Goal: Information Seeking & Learning: Learn about a topic

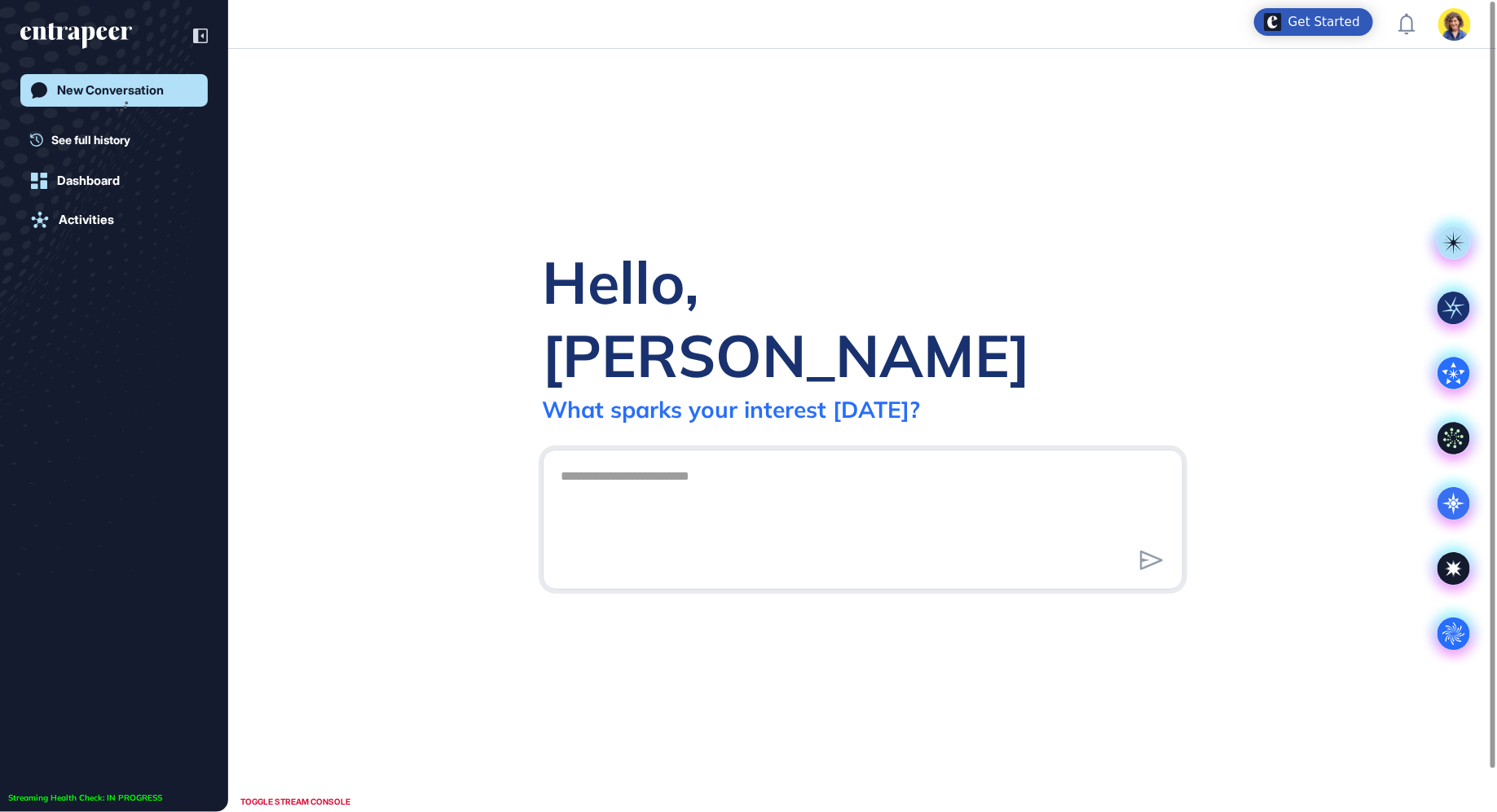
scroll to position [1, 1]
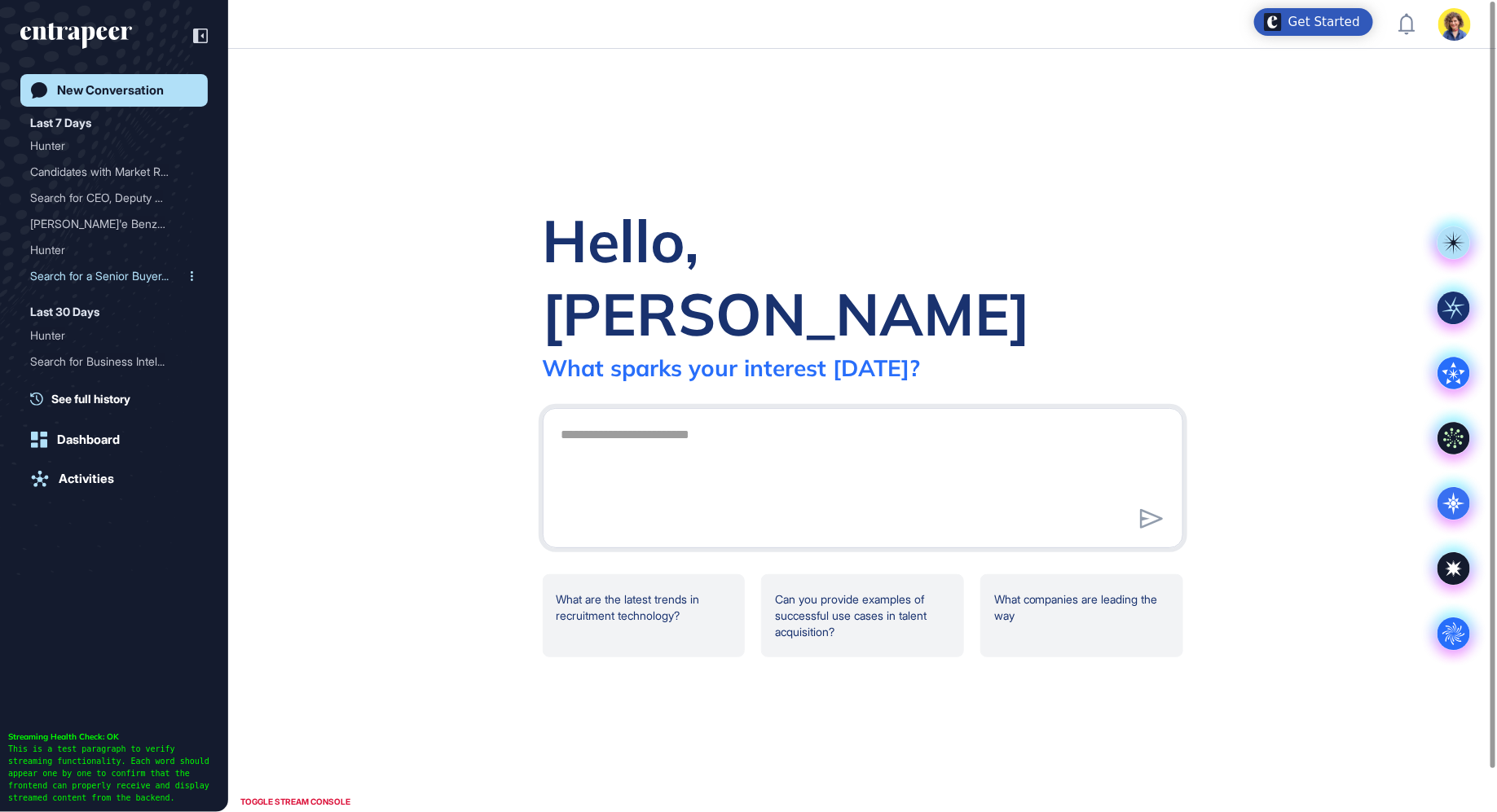
click at [68, 277] on div "Search for a Senior Buyer..." at bounding box center [107, 276] width 155 height 26
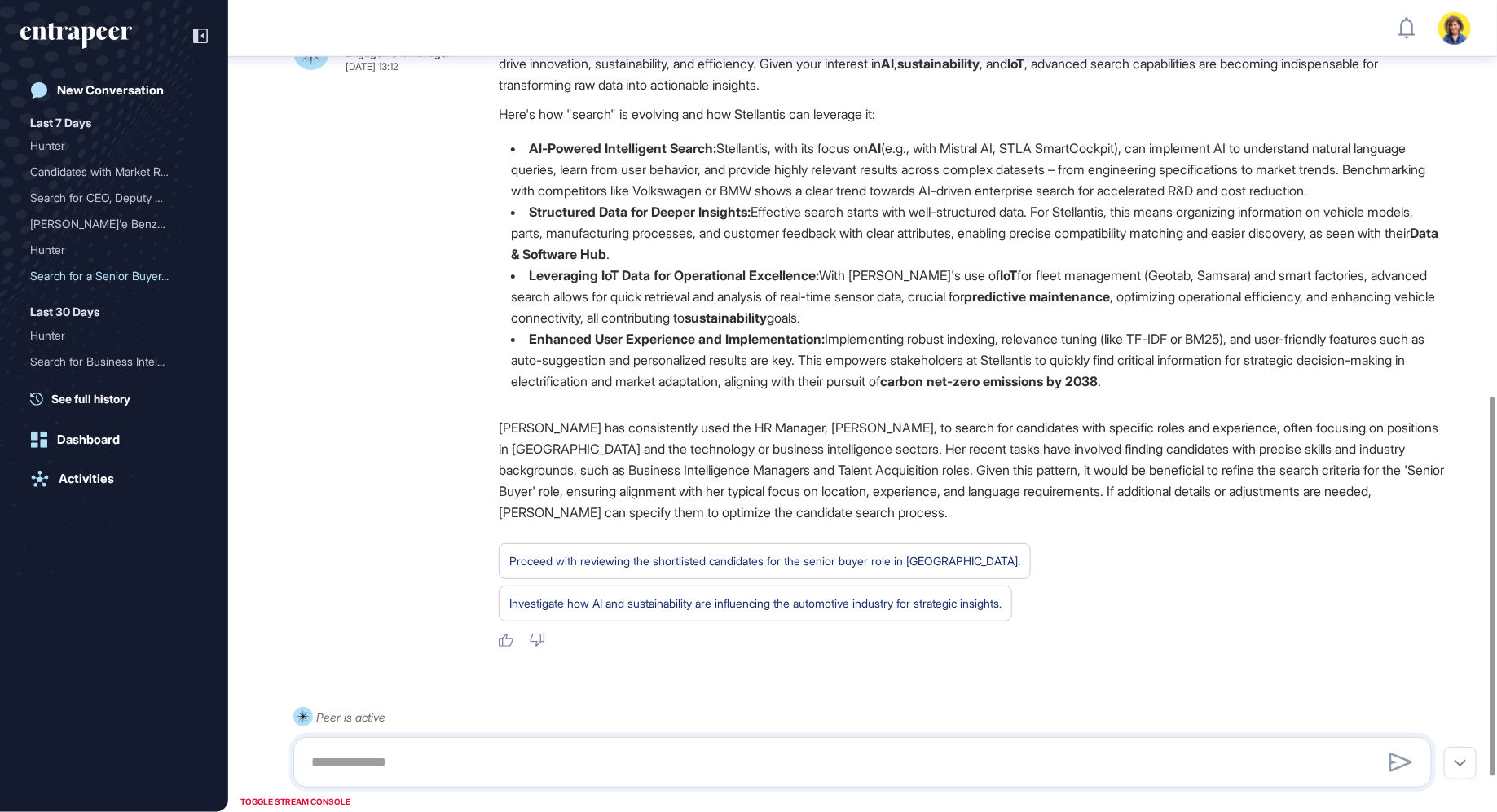
scroll to position [865, 0]
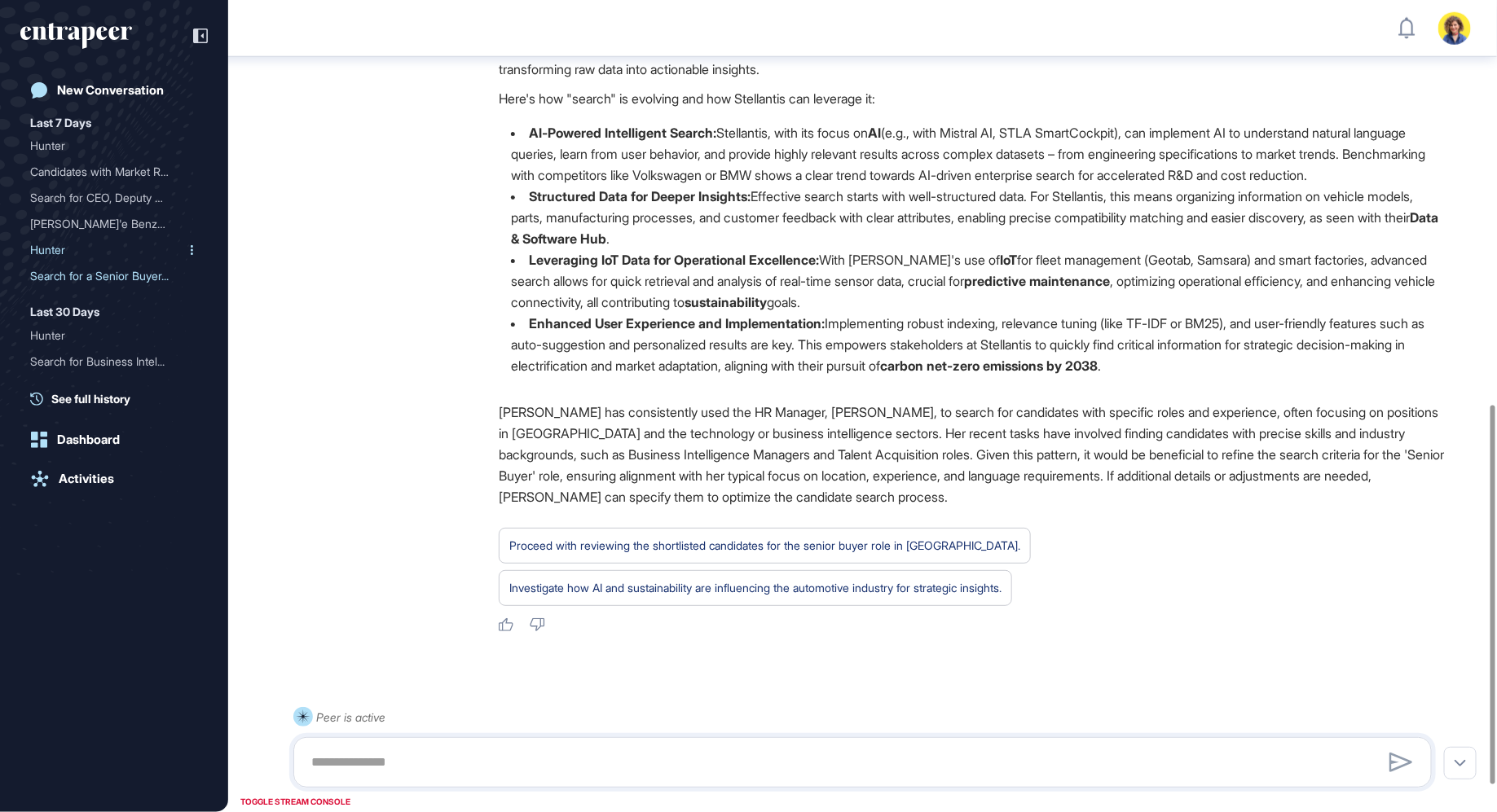
click at [51, 253] on div "Hunter" at bounding box center [107, 250] width 155 height 26
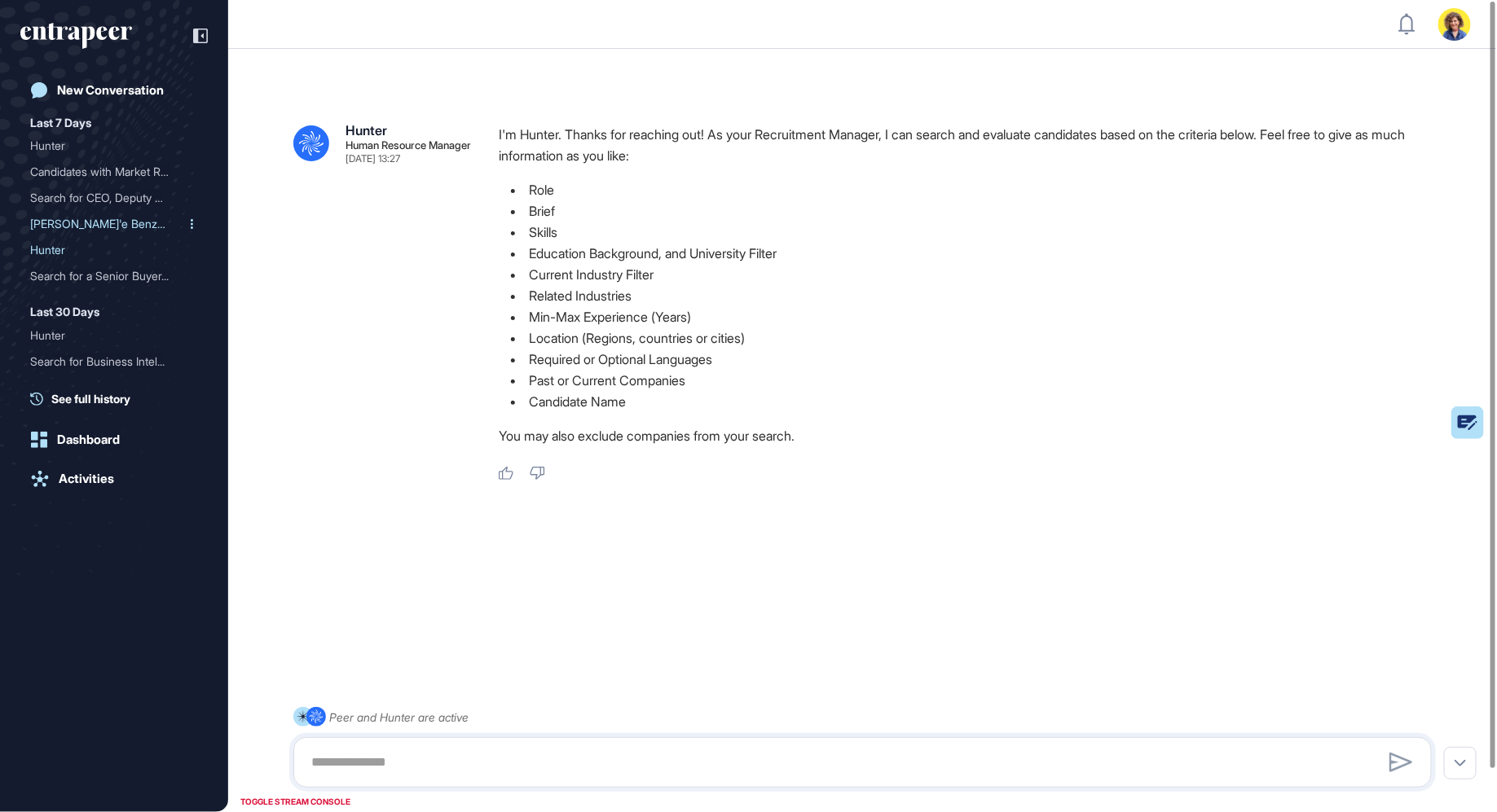
click at [108, 228] on div "[PERSON_NAME]'e Benzer [PERSON_NAME]..." at bounding box center [107, 224] width 155 height 26
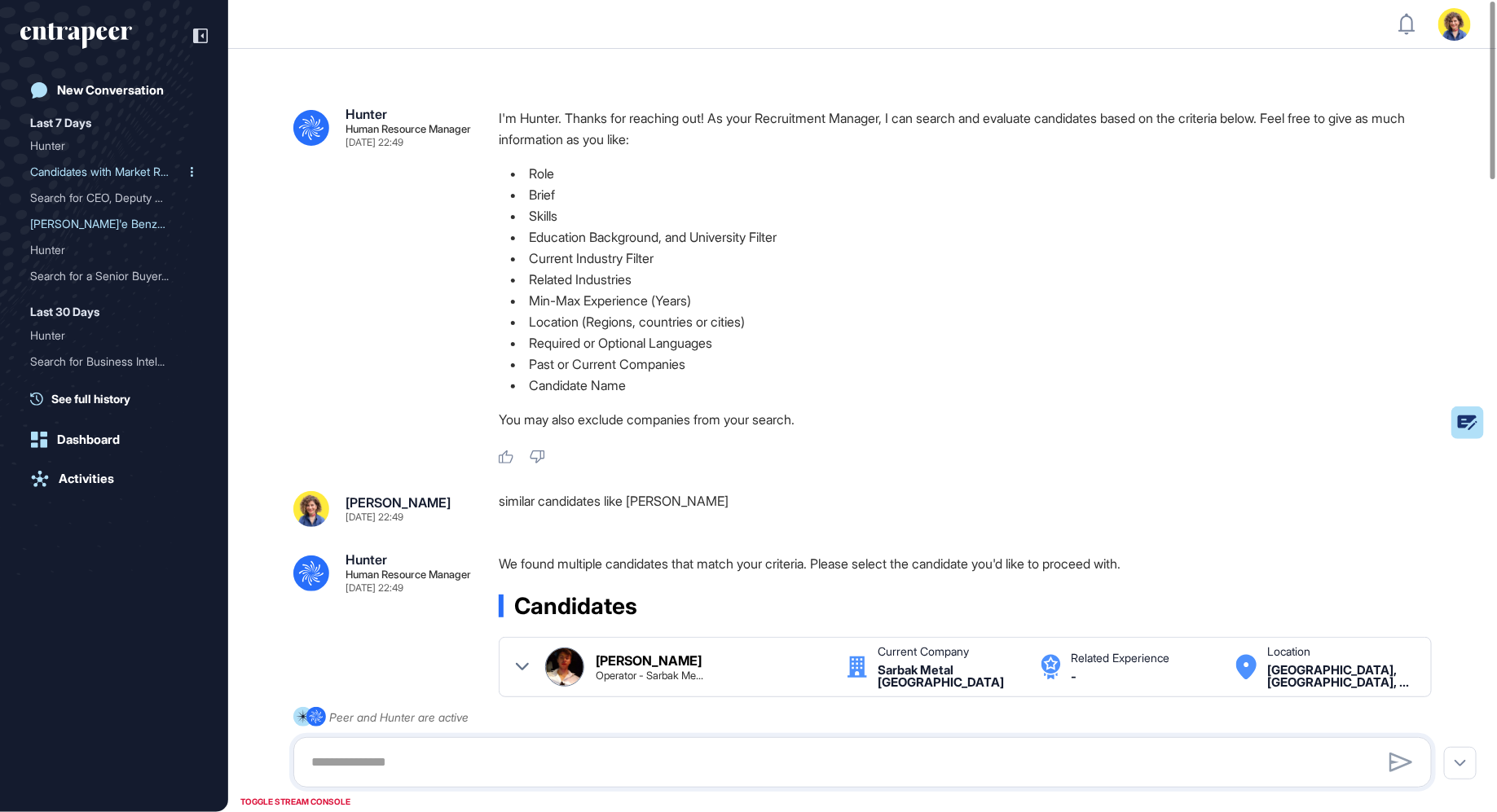
click at [92, 173] on div "Candidates with Market Re..." at bounding box center [107, 172] width 155 height 26
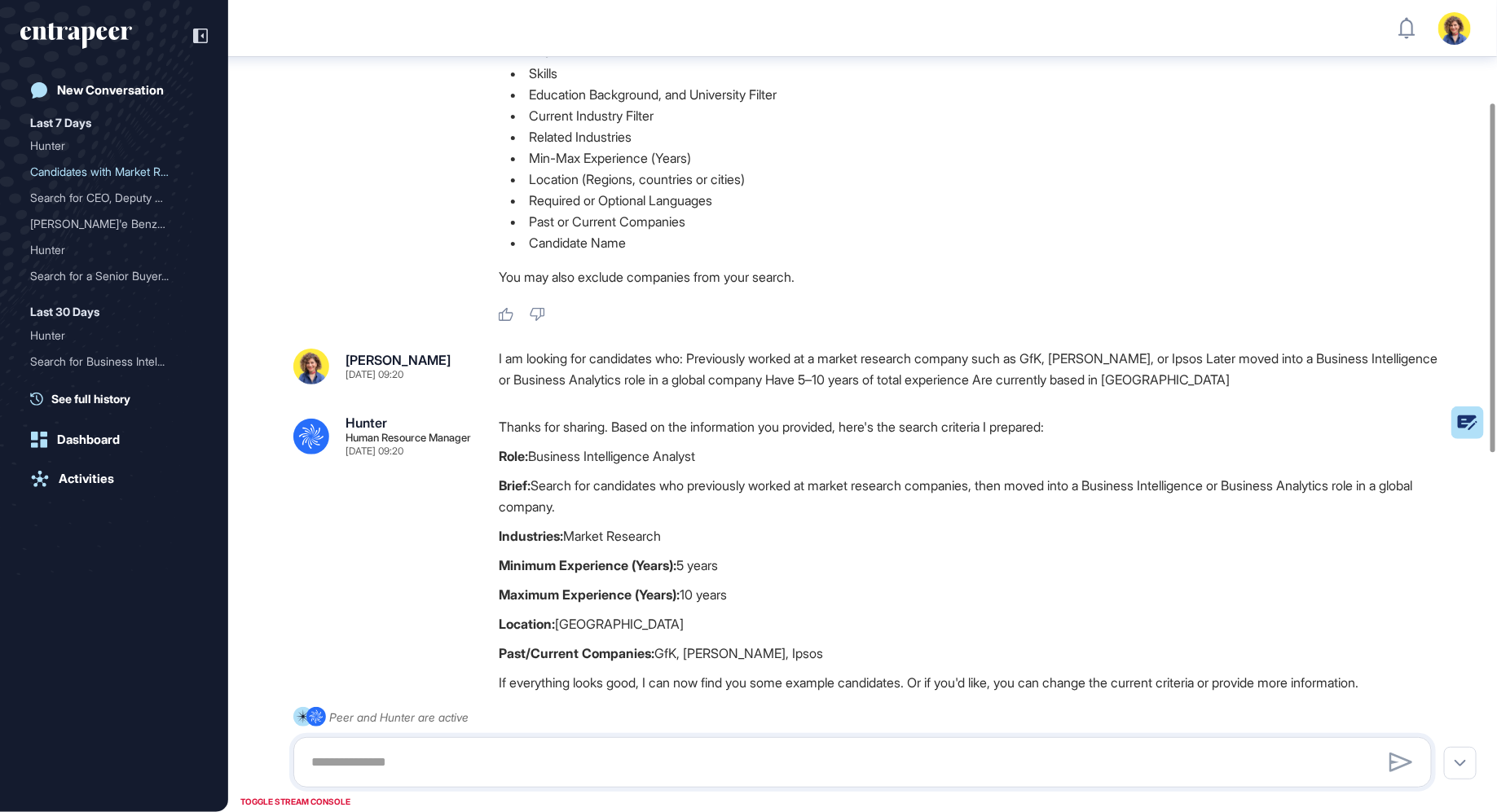
scroll to position [65, 0]
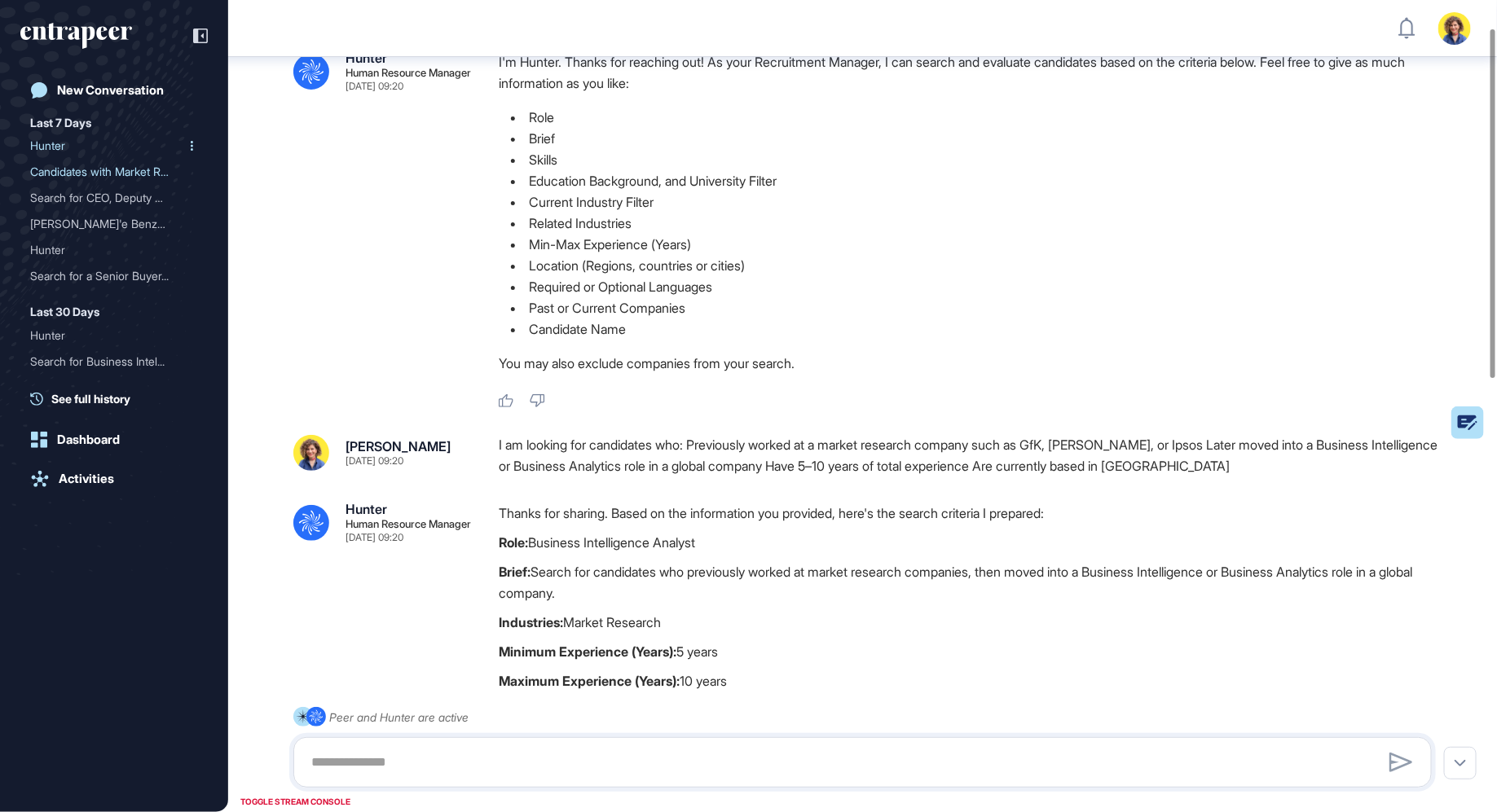
click at [56, 150] on div "Hunter" at bounding box center [107, 146] width 155 height 26
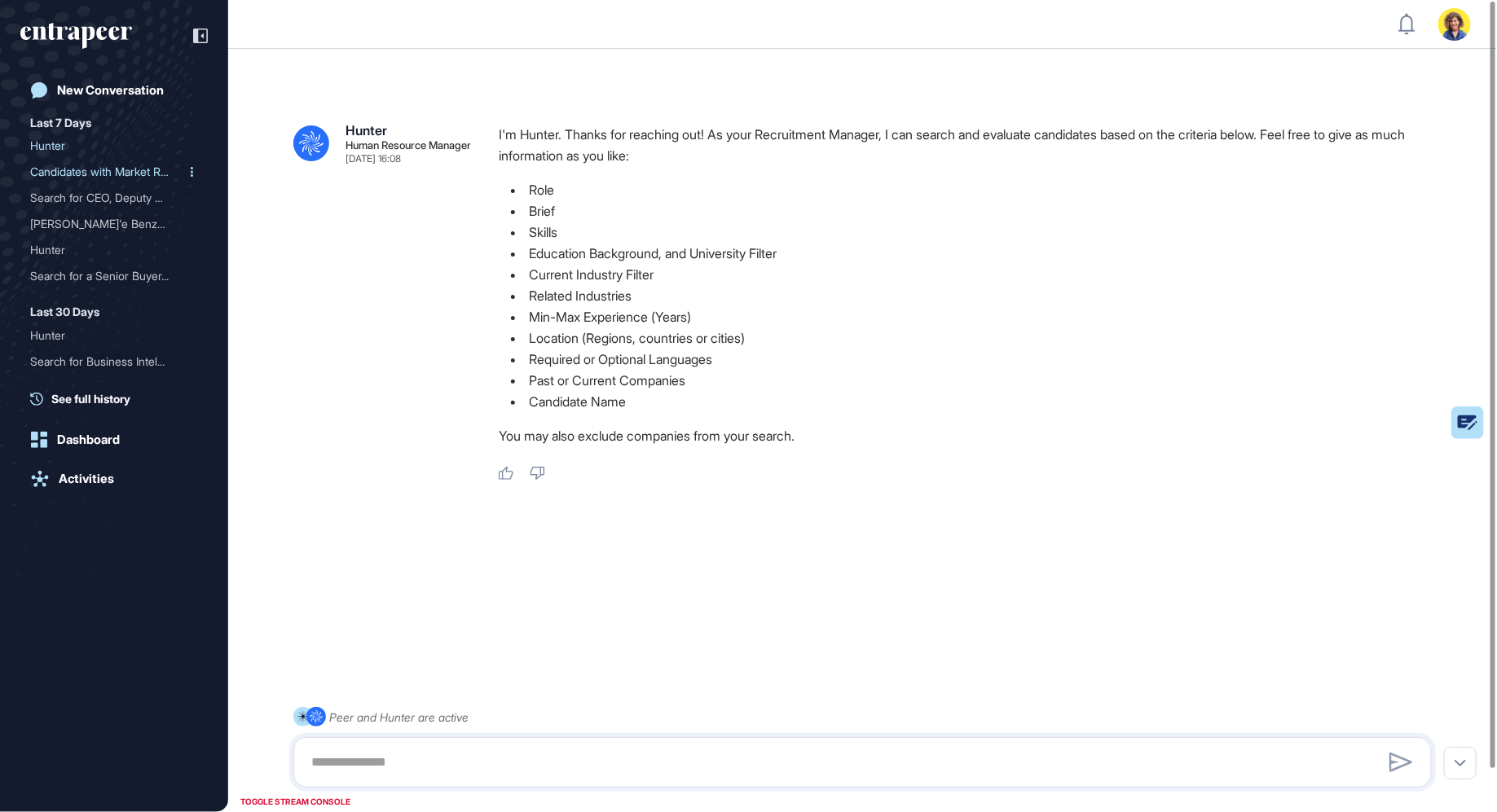
click at [113, 173] on div "Candidates with Market Re..." at bounding box center [107, 172] width 155 height 26
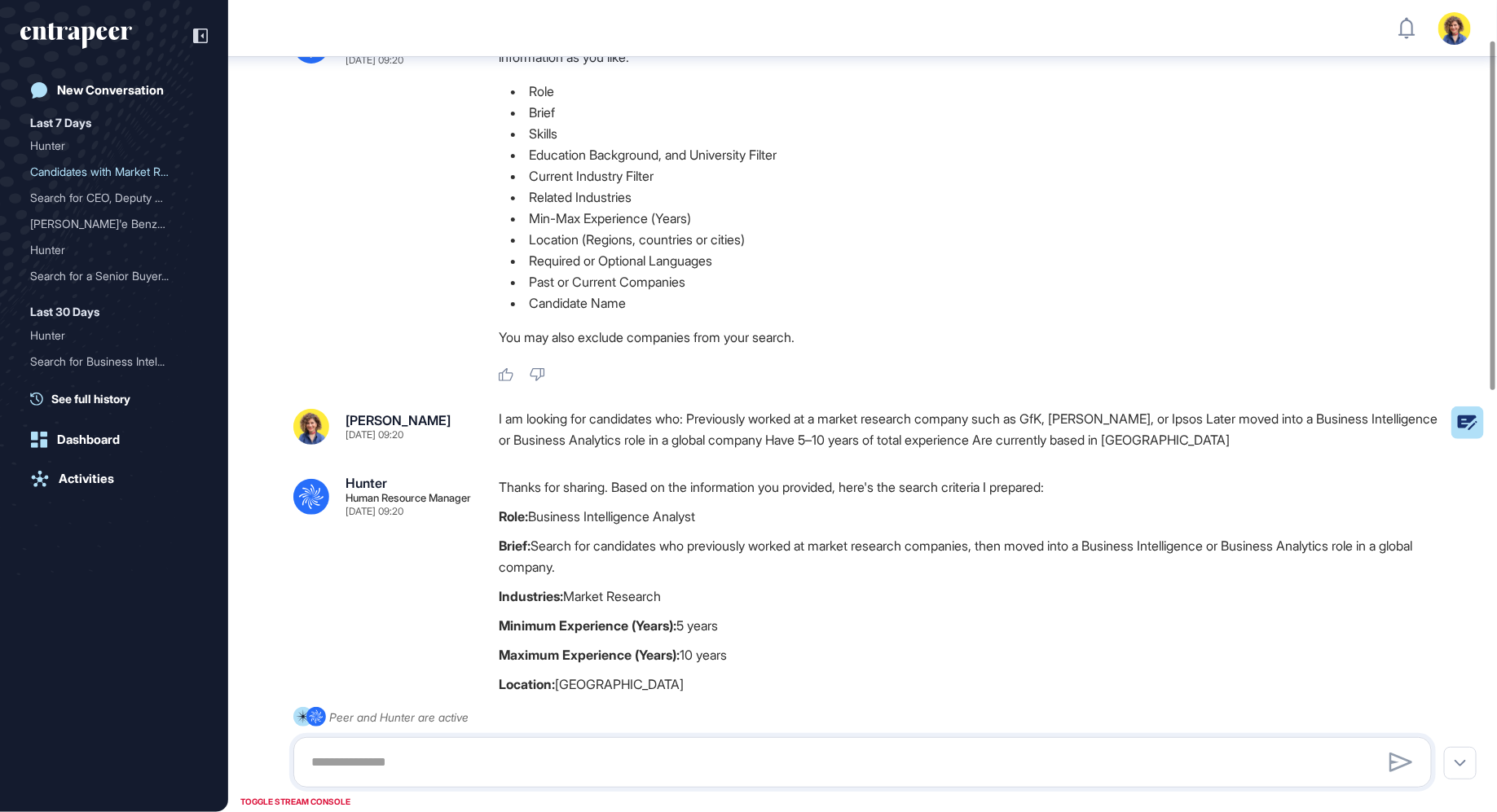
scroll to position [92, 0]
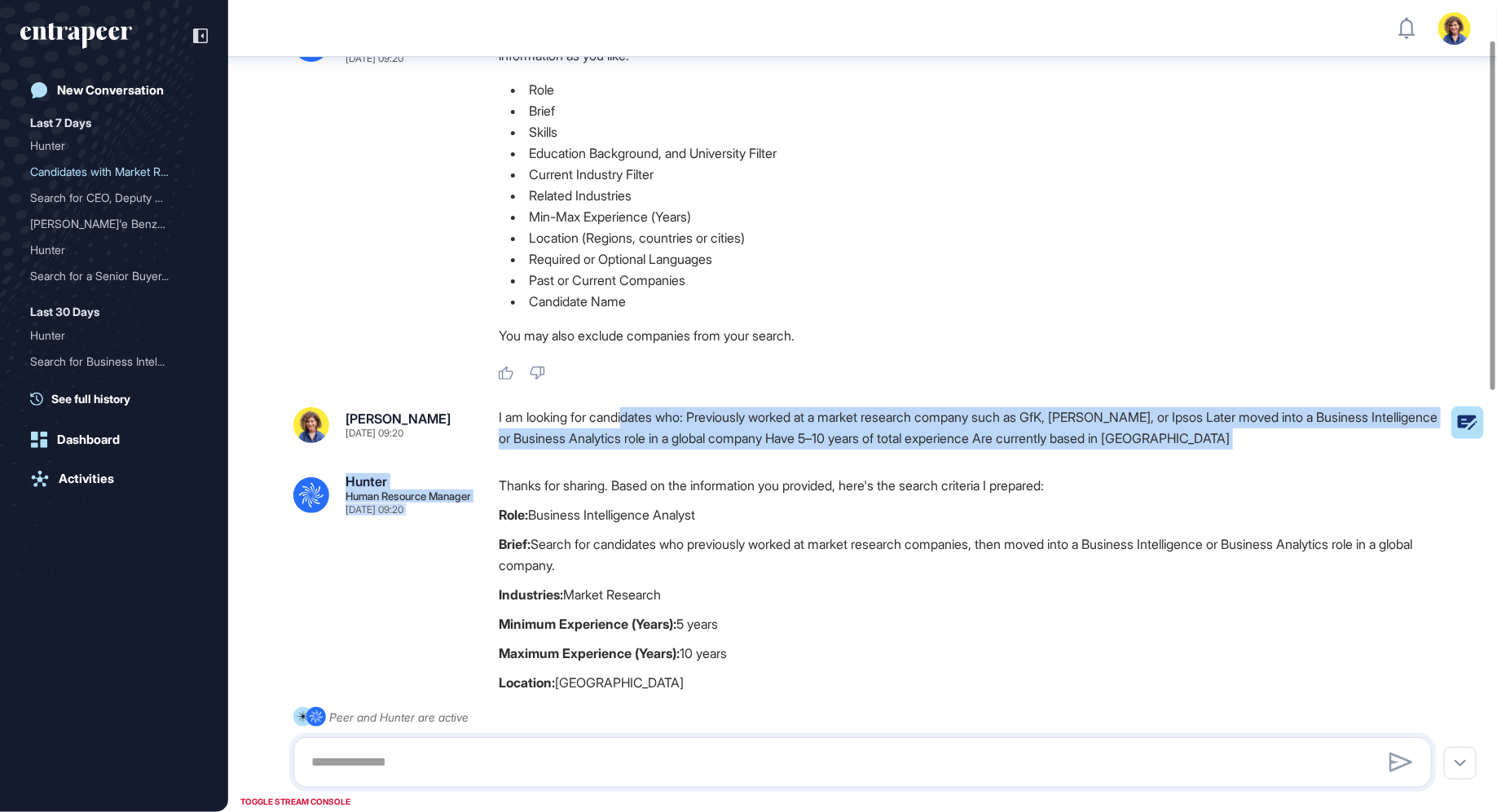
drag, startPoint x: 633, startPoint y: 407, endPoint x: 1001, endPoint y: 470, distance: 373.4
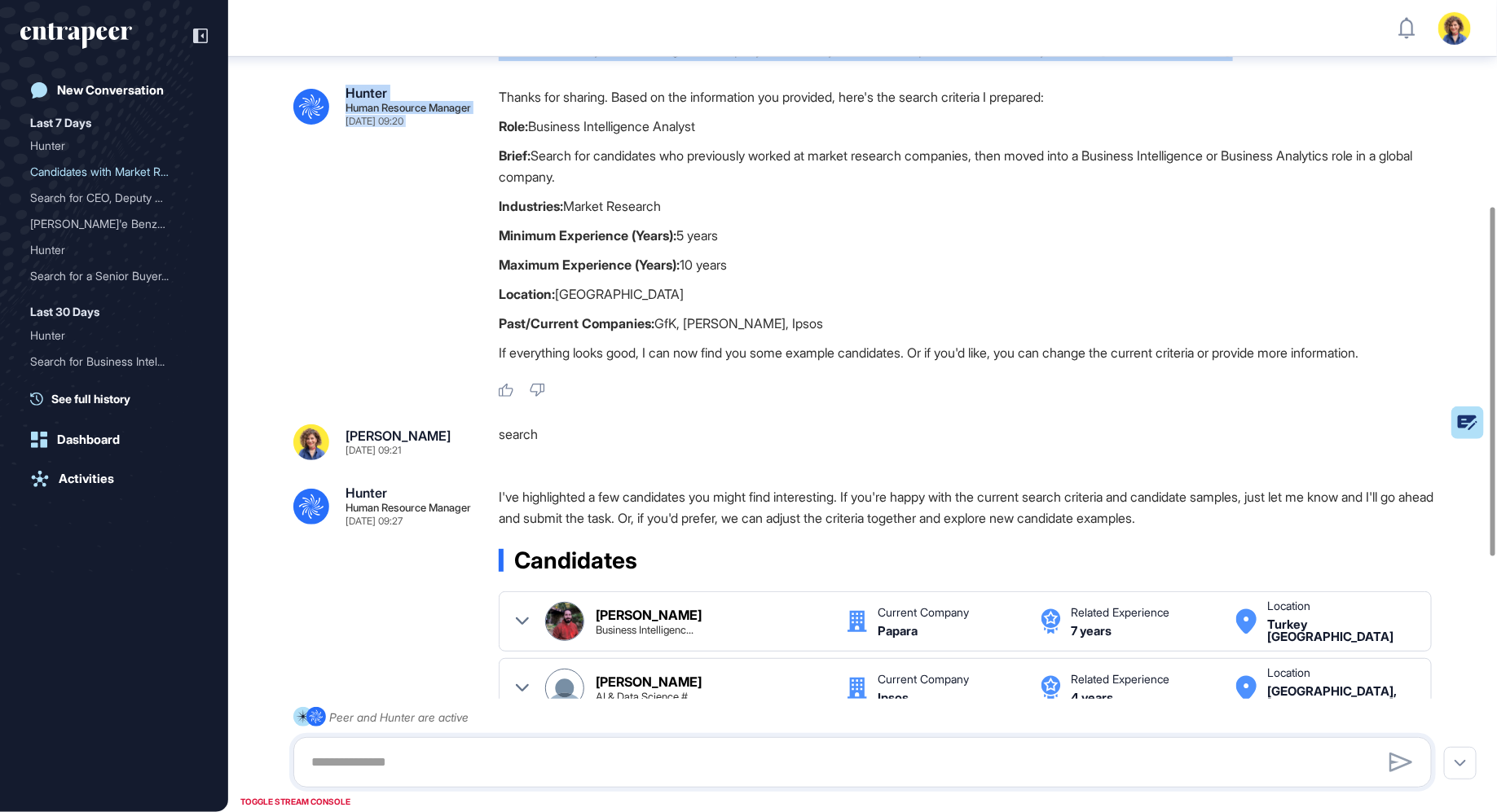
scroll to position [479, 0]
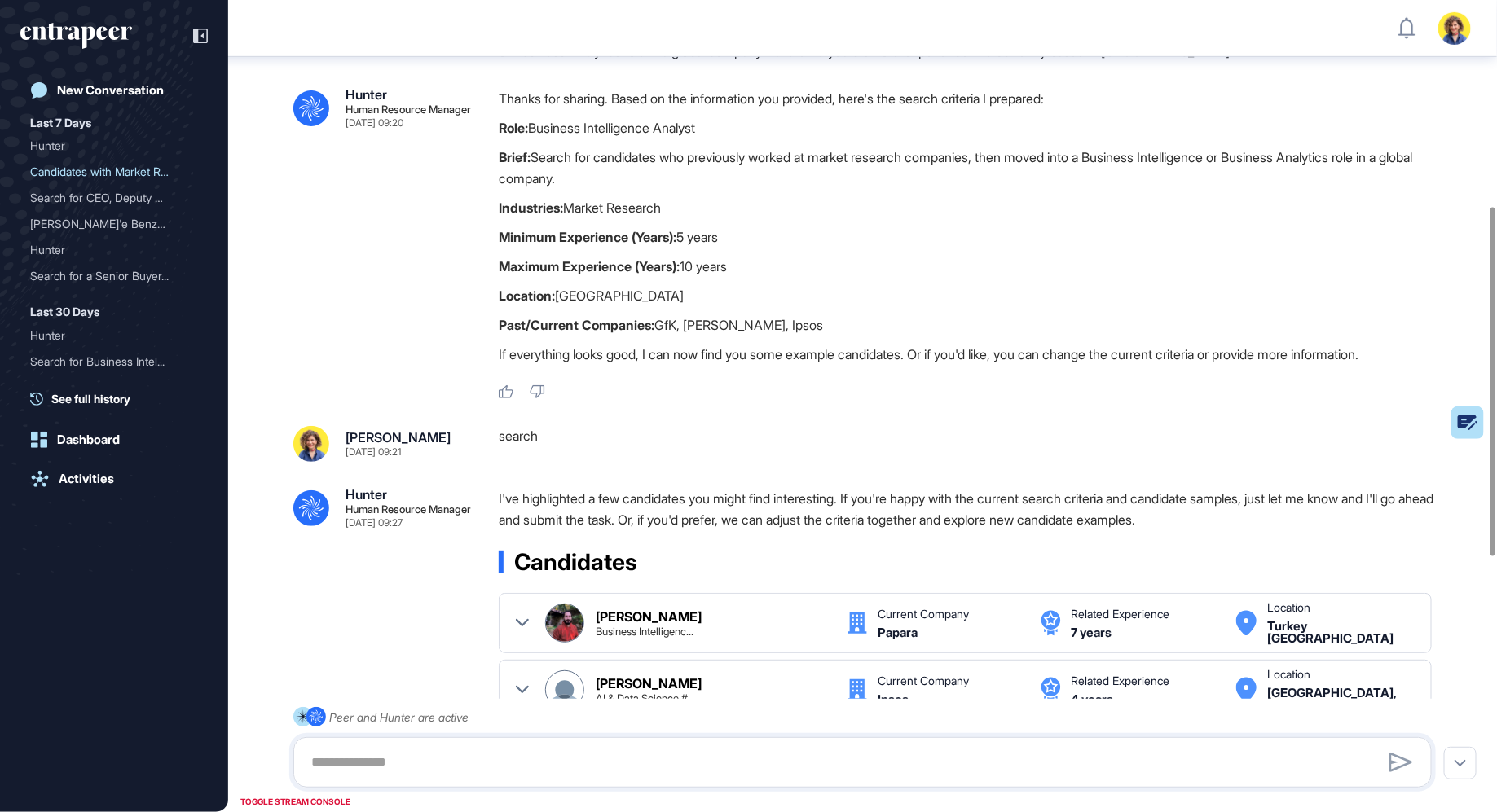
click at [1001, 469] on div ".cls-2{fill:#fff} Hunter Human Resource Manager [DATE] 09:20 I'm Hunter. Thanks…" at bounding box center [862, 470] width 1268 height 1784
